Goal: Navigation & Orientation: Find specific page/section

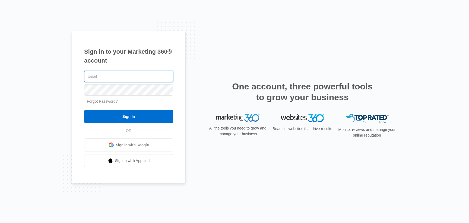
paste input "[EMAIL_ADDRESS][DOMAIN_NAME]"
type input "[EMAIL_ADDRESS][DOMAIN_NAME]"
click at [101, 84] on div at bounding box center [128, 90] width 89 height 14
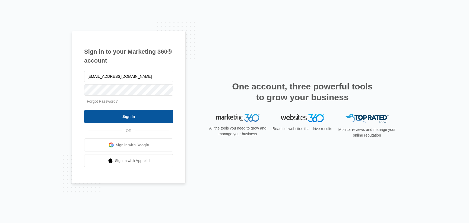
click at [129, 117] on input "Sign In" at bounding box center [128, 116] width 89 height 13
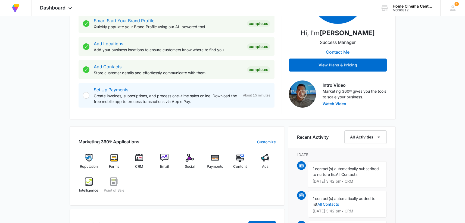
scroll to position [117, 0]
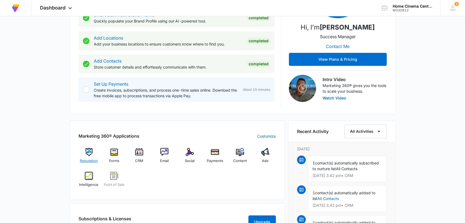
click at [90, 156] on img at bounding box center [89, 152] width 8 height 8
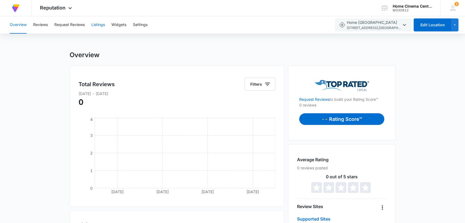
click at [93, 24] on button "Listings" at bounding box center [98, 24] width 14 height 17
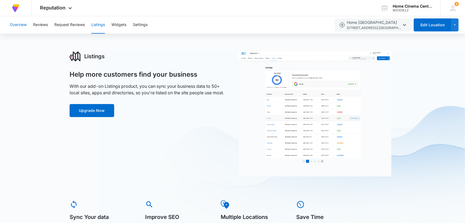
click at [21, 26] on button "Overview" at bounding box center [18, 24] width 17 height 17
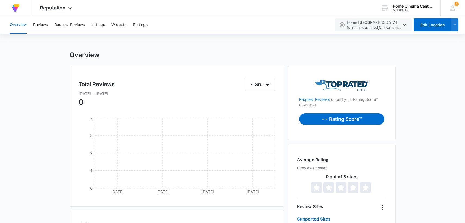
click at [181, 25] on div "Overview Reviews Request Reviews Listings Widgets Settings" at bounding box center [169, 24] width 324 height 17
click at [160, 25] on div "Overview Reviews Request Reviews Listings Widgets Settings" at bounding box center [169, 24] width 324 height 17
click at [16, 7] on img at bounding box center [16, 8] width 10 height 10
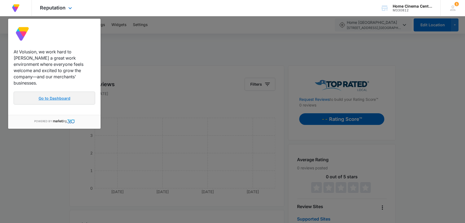
click at [65, 92] on link "Go to Dashboard" at bounding box center [54, 98] width 81 height 13
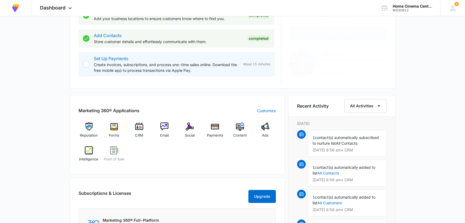
scroll to position [147, 0]
